Goal: Information Seeking & Learning: Learn about a topic

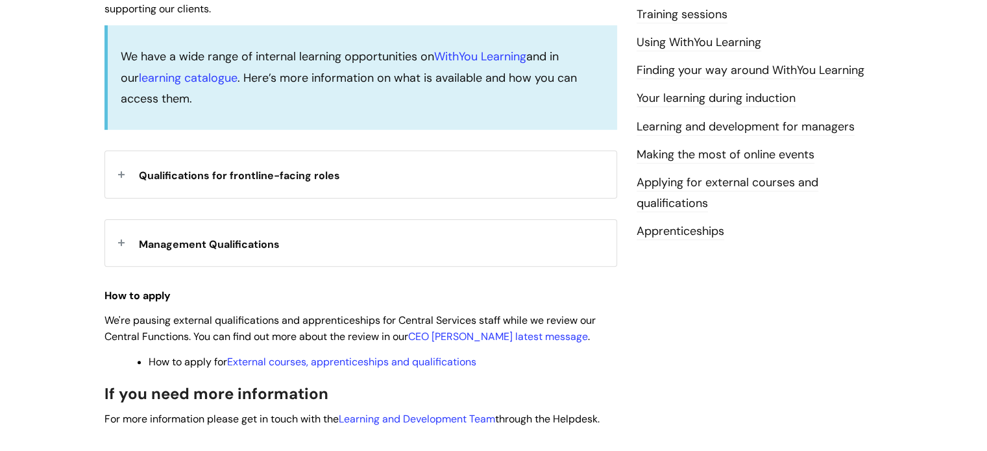
scroll to position [384, 0]
click at [277, 181] on strong "Qualifications for frontline-facing roles" at bounding box center [239, 172] width 201 height 19
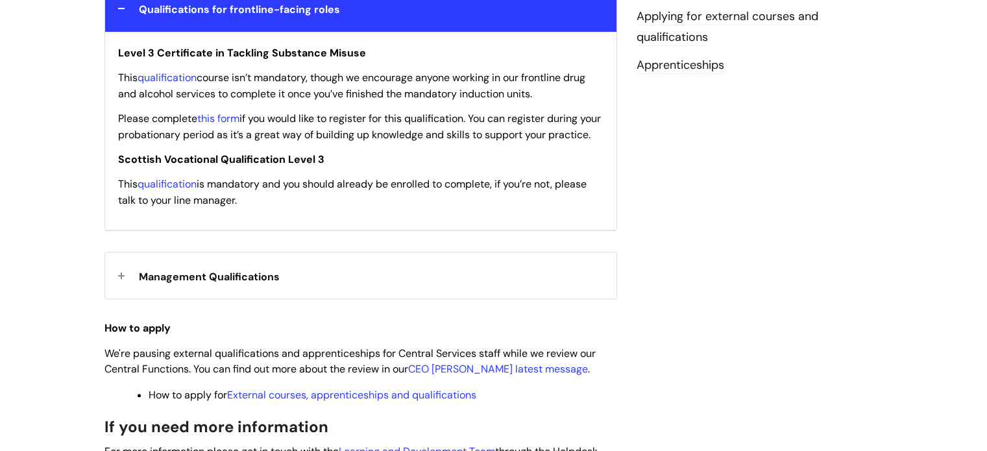
scroll to position [541, 0]
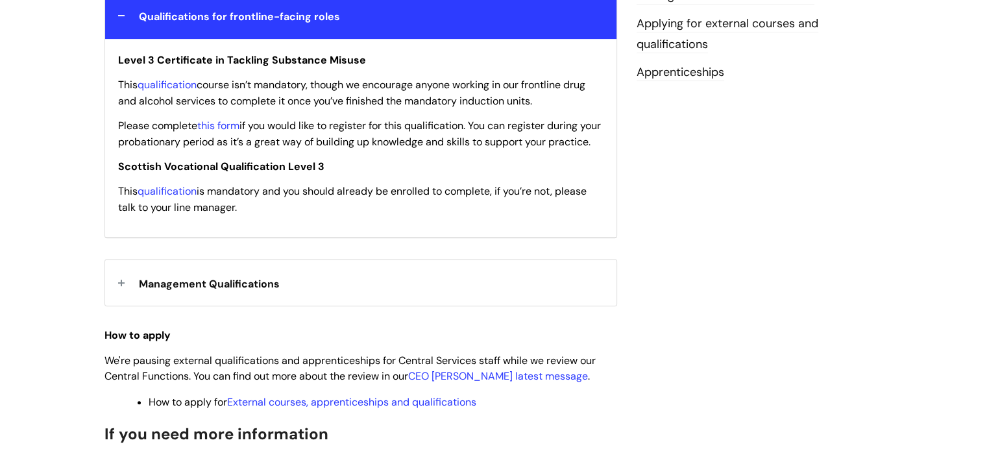
click at [334, 297] on div "Management Qualifications" at bounding box center [361, 283] width 512 height 46
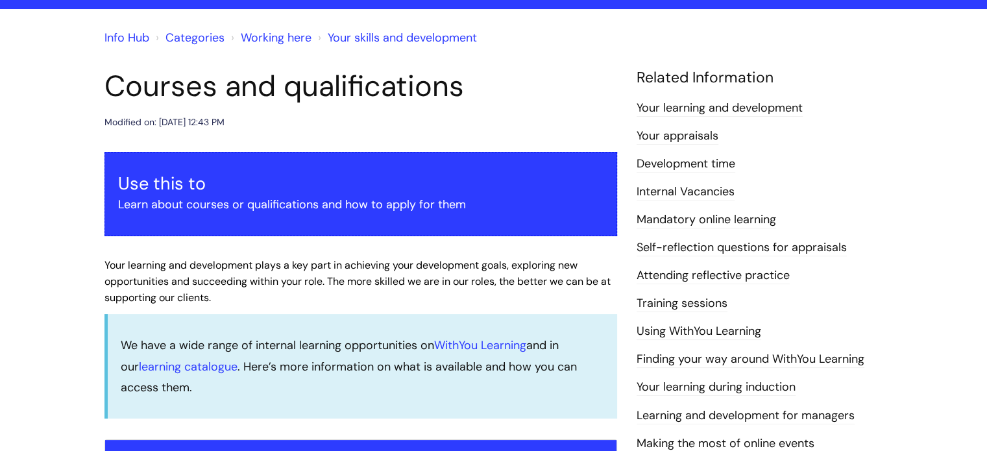
scroll to position [90, 0]
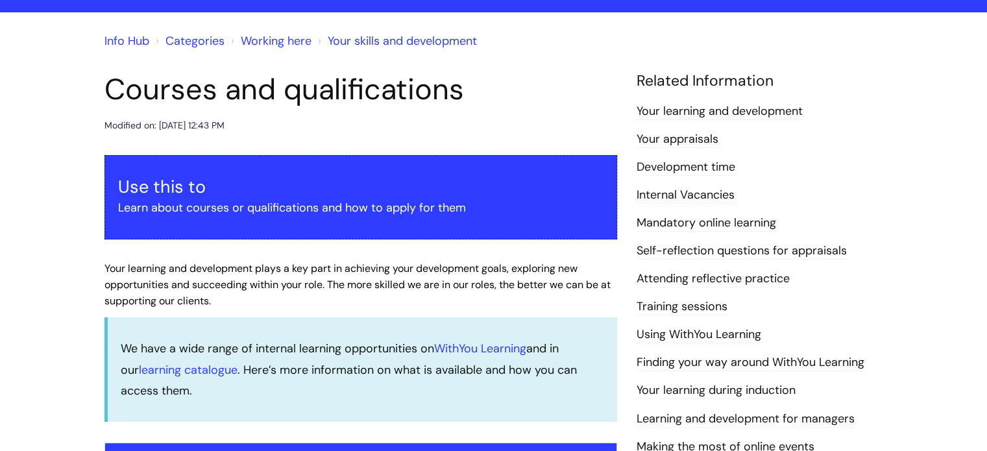
click at [712, 254] on link "Self-reflection questions for appraisals" at bounding box center [742, 251] width 210 height 17
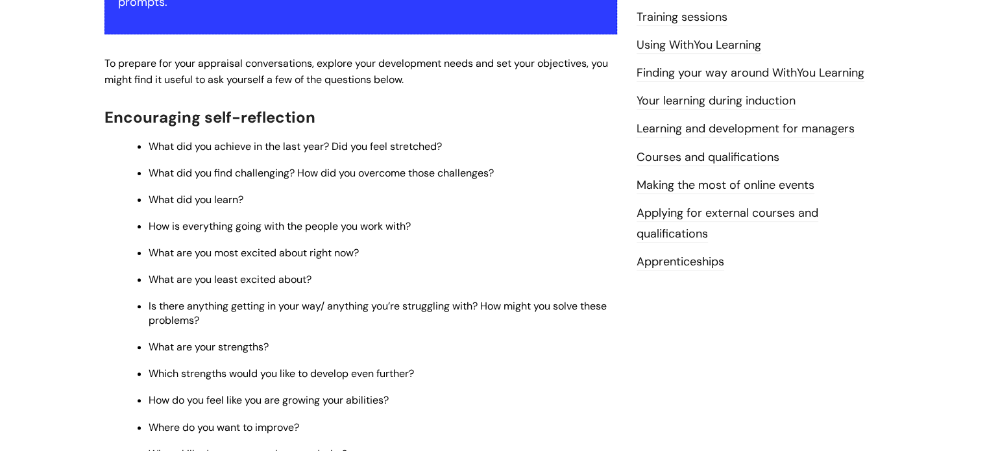
scroll to position [364, 0]
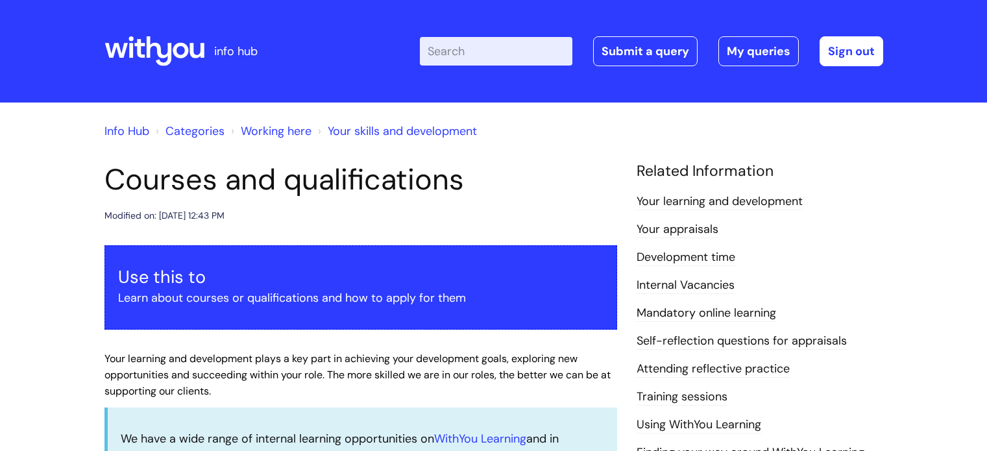
scroll to position [90, 0]
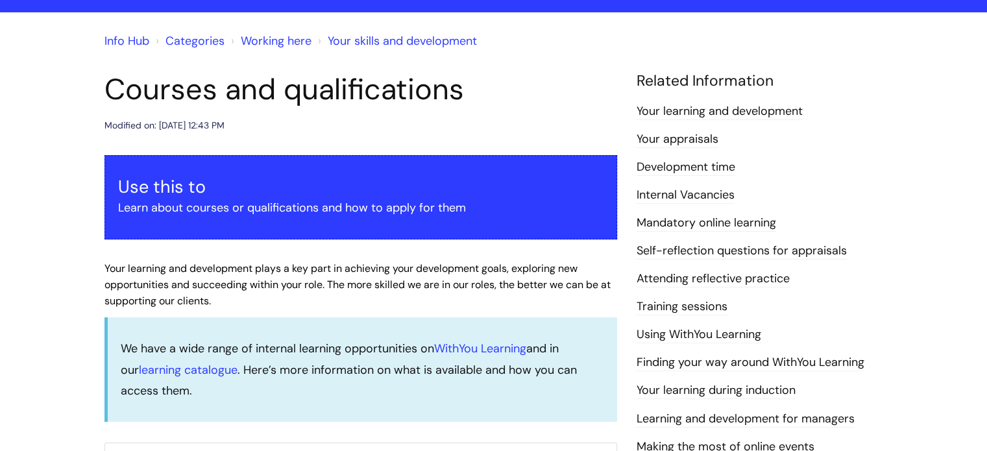
click at [699, 301] on link "Training sessions" at bounding box center [682, 307] width 91 height 17
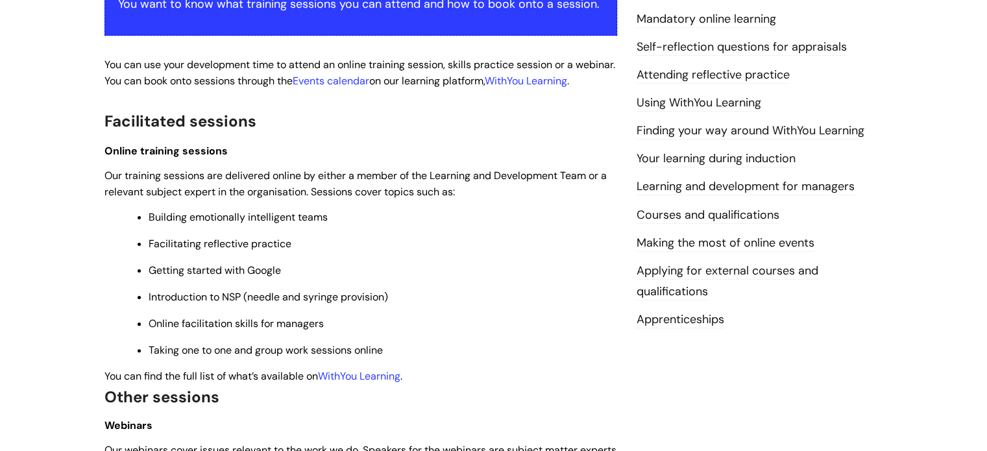
scroll to position [293, 0]
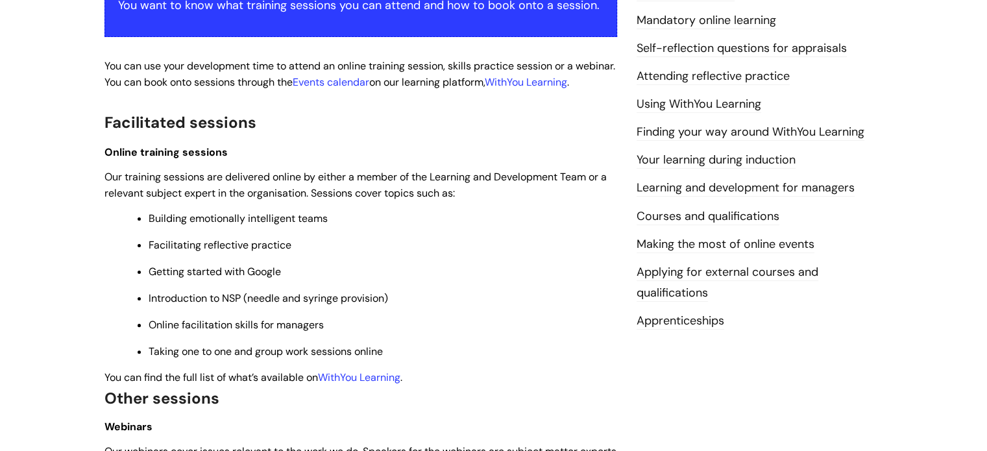
click at [640, 213] on link "Courses and qualifications" at bounding box center [708, 216] width 143 height 17
